Goal: Find contact information: Find contact information

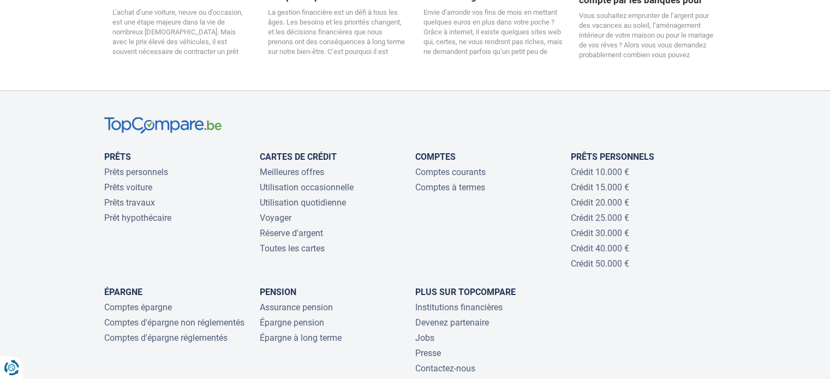
scroll to position [2454, 0]
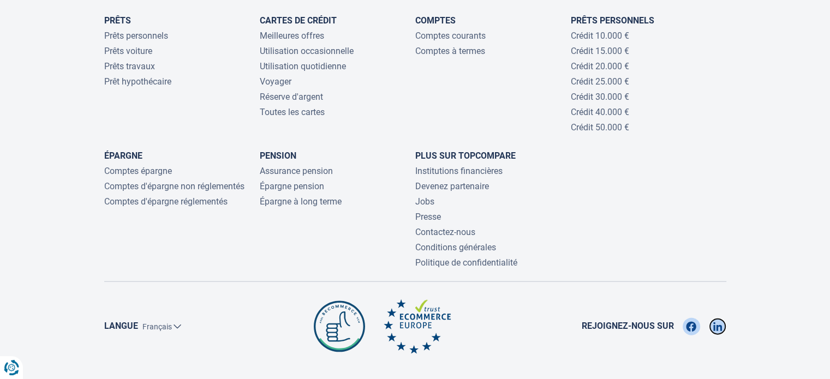
click at [717, 318] on img at bounding box center [717, 326] width 9 height 17
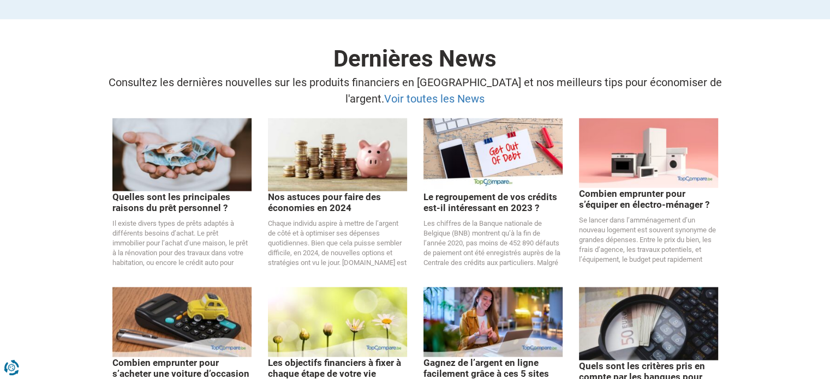
scroll to position [1800, 0]
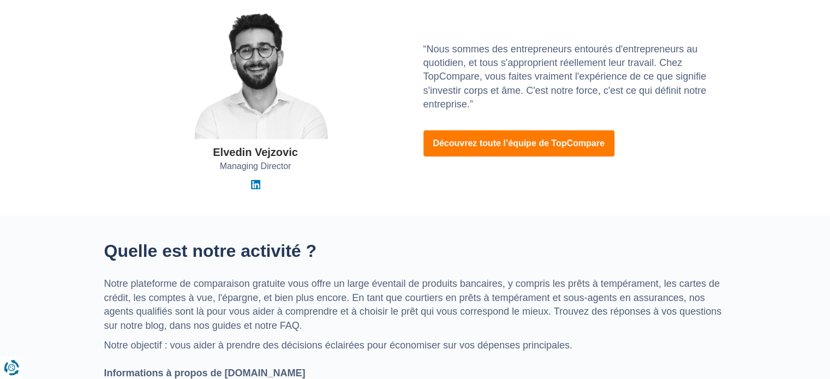
scroll to position [218, 0]
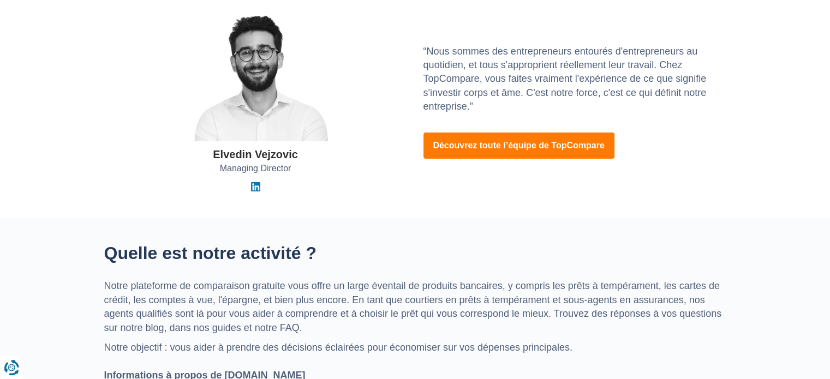
drag, startPoint x: 215, startPoint y: 154, endPoint x: 297, endPoint y: 158, distance: 81.9
click at [297, 158] on div "Elvedin Vejzovic" at bounding box center [255, 155] width 85 height 16
copy div "Elvedin Vejzovic"
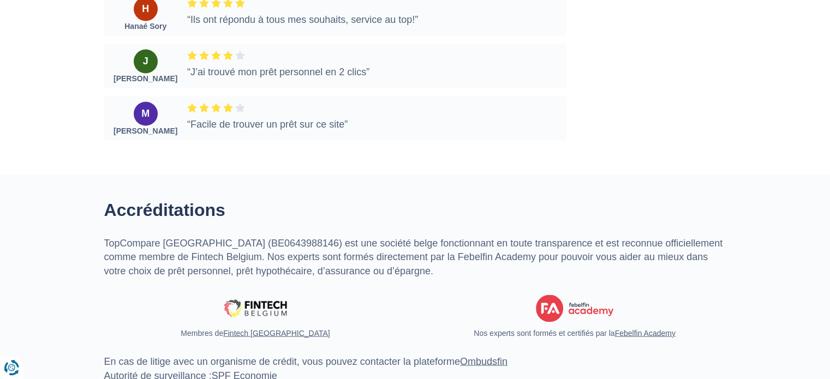
scroll to position [1854, 0]
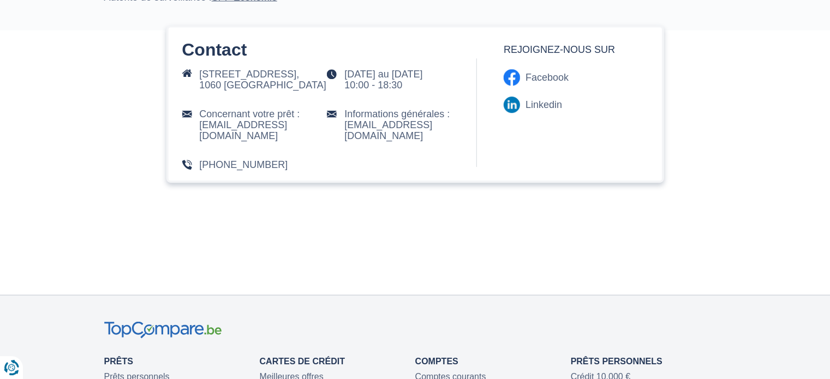
scroll to position [2236, 0]
